Goal: Task Accomplishment & Management: Manage account settings

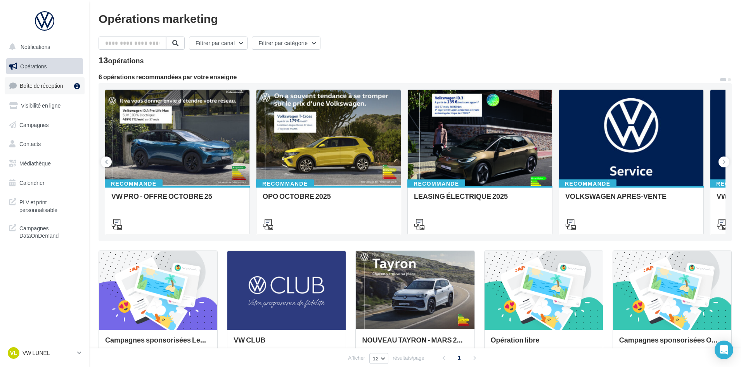
click at [43, 87] on span "Boîte de réception" at bounding box center [41, 85] width 43 height 7
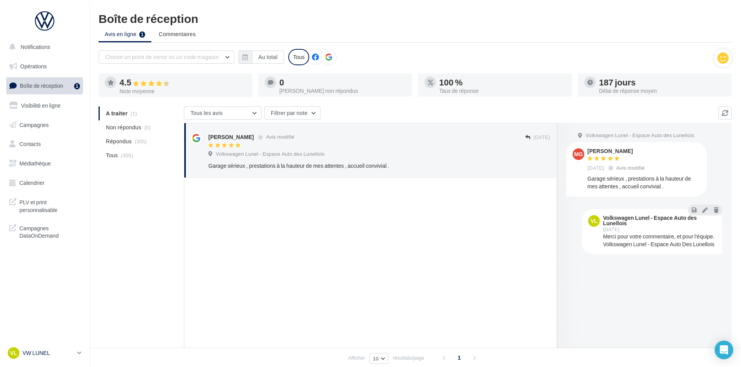
drag, startPoint x: 67, startPoint y: 356, endPoint x: 65, endPoint y: 346, distance: 11.0
click at [66, 355] on div "VL VW LUNEL vw-lun-eli" at bounding box center [41, 353] width 66 height 12
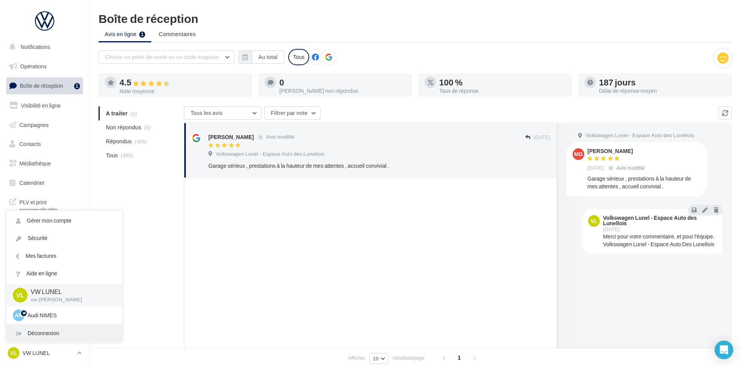
click at [63, 338] on div "Déconnexion" at bounding box center [65, 332] width 116 height 17
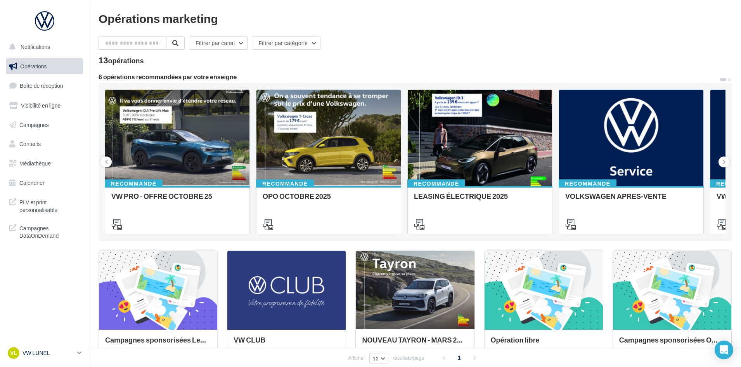
drag, startPoint x: 46, startPoint y: 354, endPoint x: 47, endPoint y: 349, distance: 5.6
click at [47, 351] on p "VW LUNEL" at bounding box center [48, 353] width 52 height 8
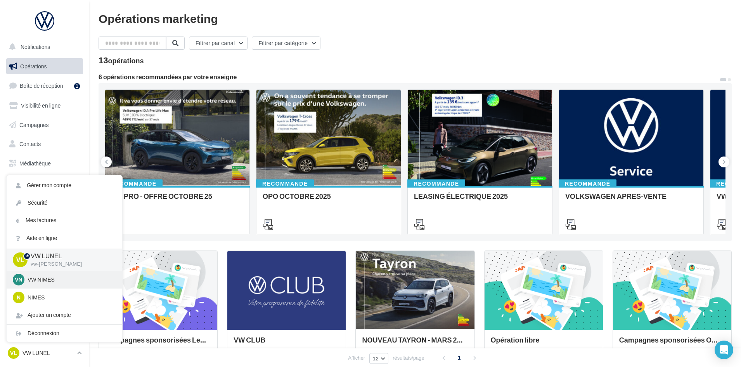
click at [48, 284] on div "VN VW NIMES vw-nim-eli" at bounding box center [64, 279] width 103 height 12
